Goal: Task Accomplishment & Management: Manage account settings

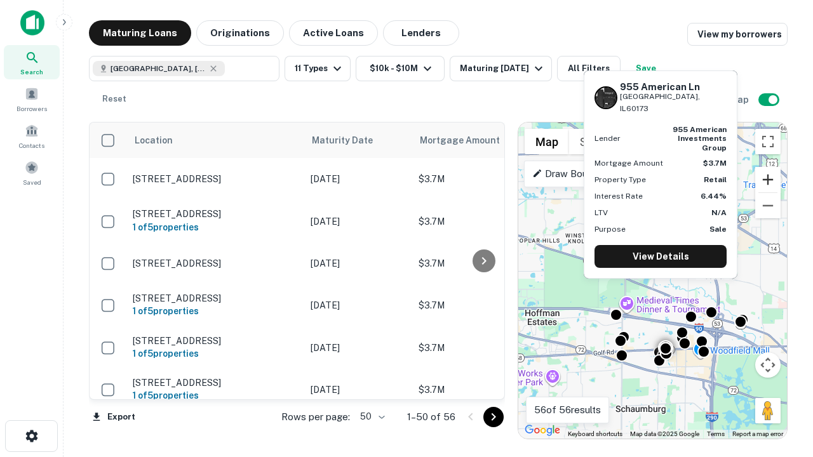
click at [768, 180] on button "Zoom in" at bounding box center [767, 179] width 25 height 25
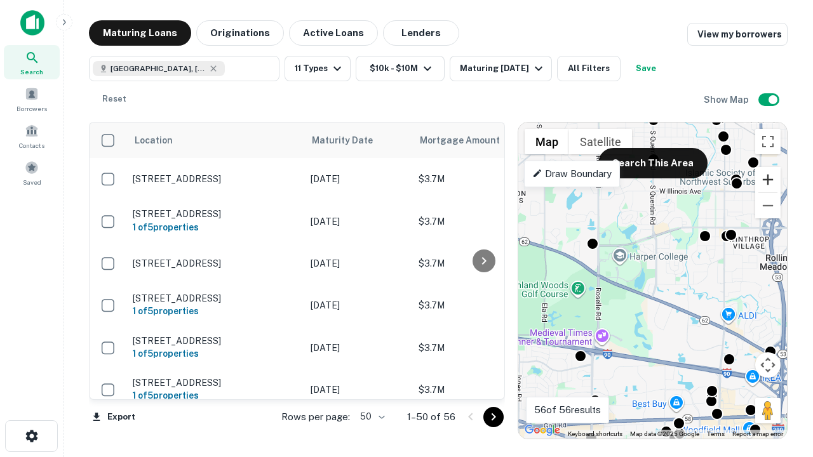
click at [768, 180] on button "Zoom in" at bounding box center [767, 179] width 25 height 25
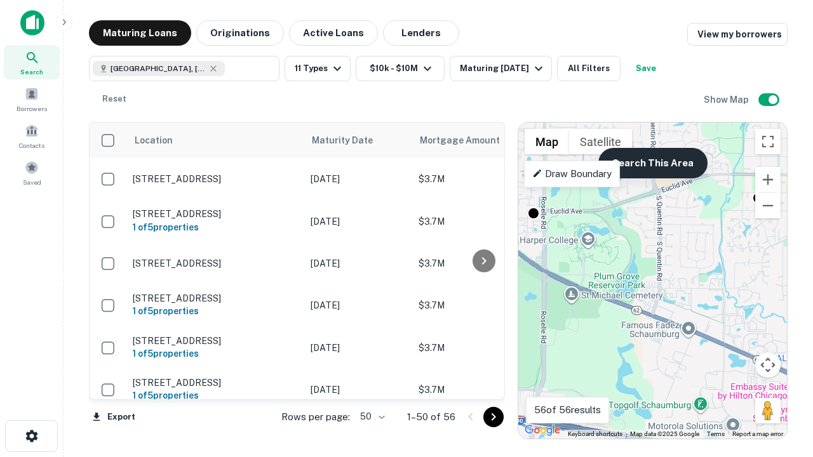
click at [652, 163] on button "Search This Area" at bounding box center [652, 163] width 109 height 30
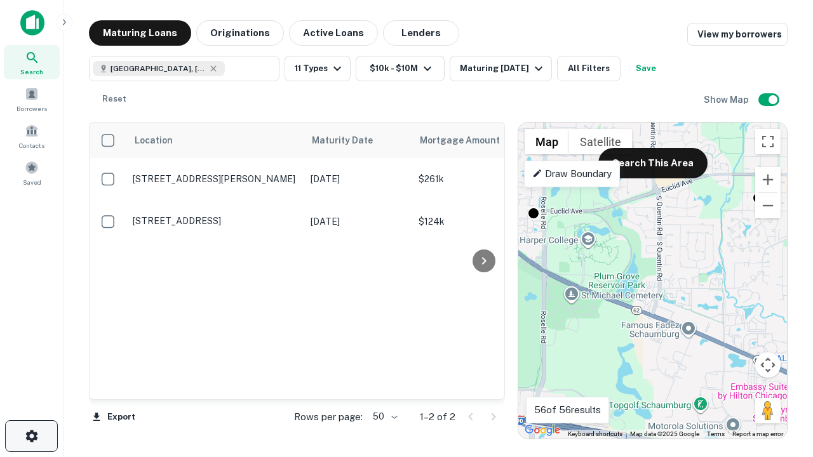
click at [31, 436] on icon "button" at bounding box center [31, 436] width 15 height 15
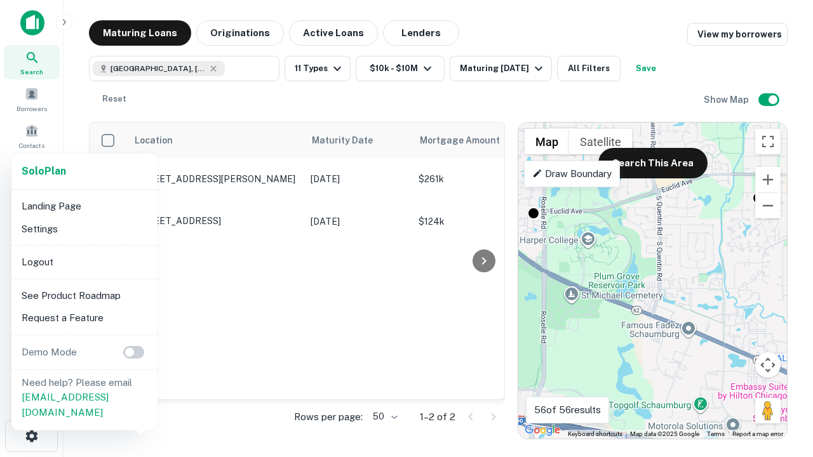
click at [84, 262] on li "Logout" at bounding box center [85, 262] width 136 height 23
